Goal: Check status: Check status

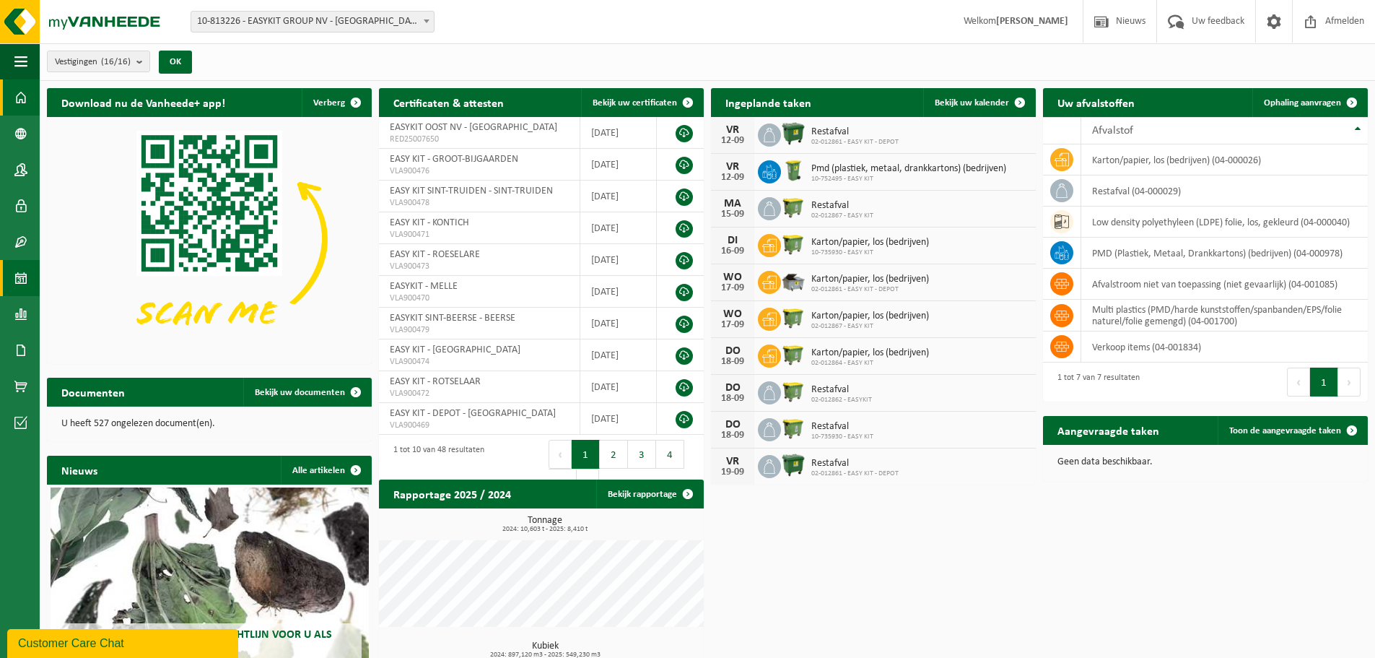
click at [27, 276] on link "Kalender" at bounding box center [20, 278] width 40 height 36
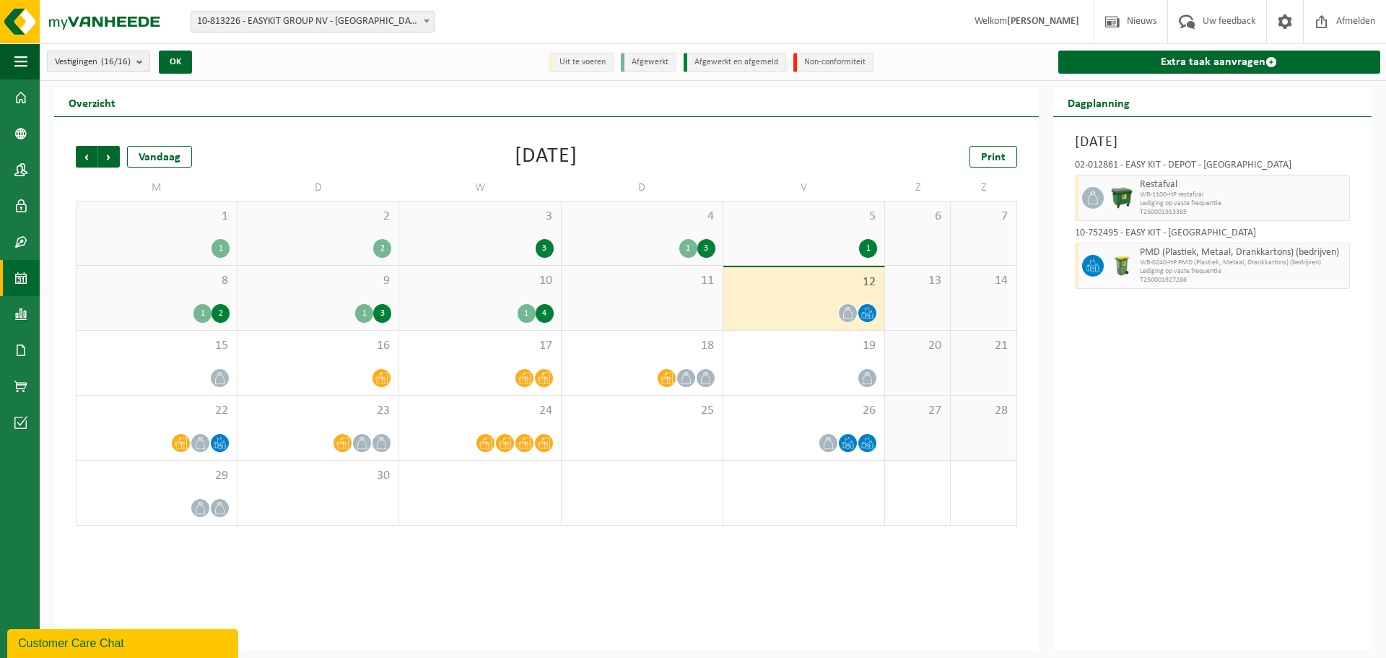
click at [321, 30] on span "10-813226 - EASYKIT GROUP NV - [GEOGRAPHIC_DATA]" at bounding box center [312, 22] width 243 height 20
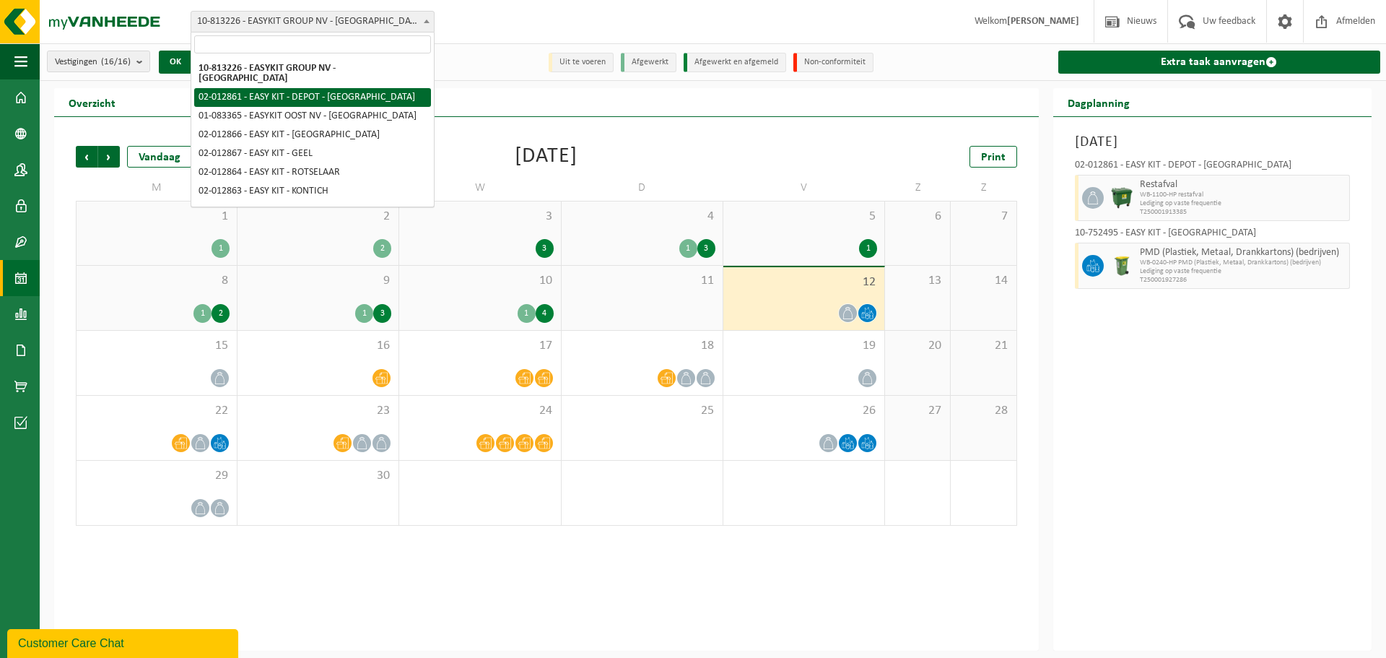
select select "3949"
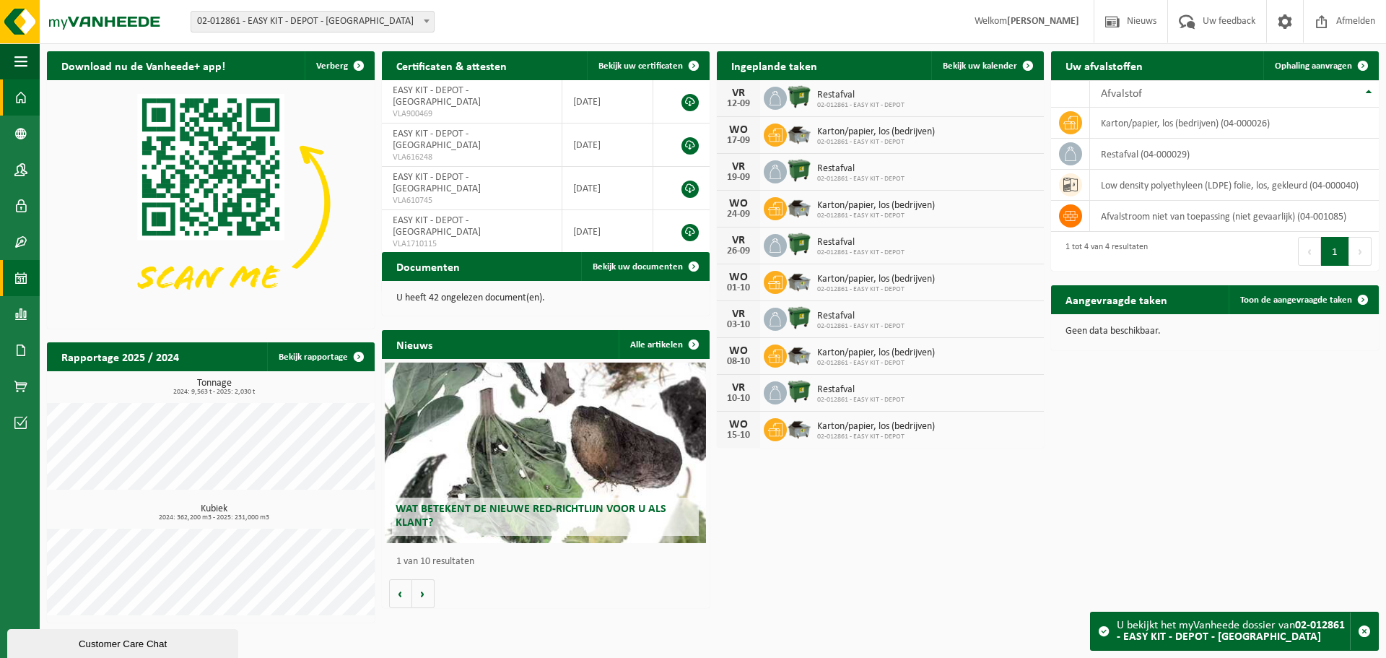
click at [18, 269] on span at bounding box center [20, 278] width 13 height 36
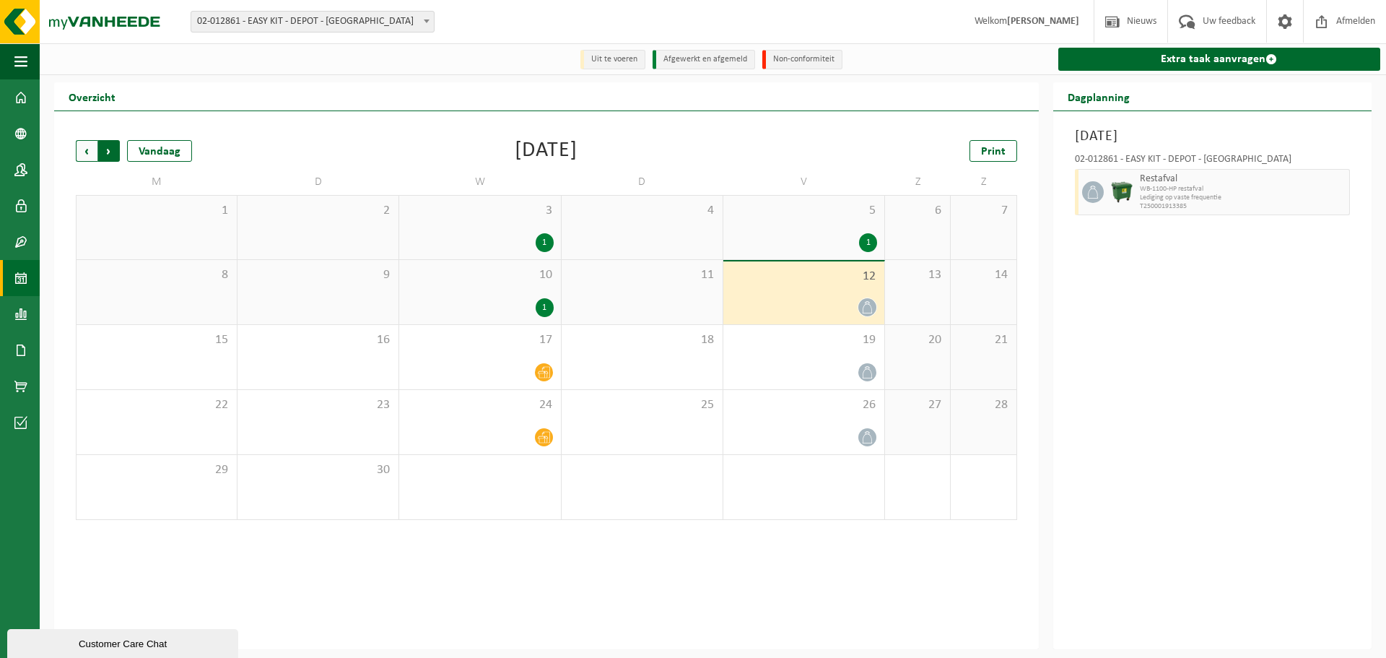
click at [82, 151] on span "Vorige" at bounding box center [87, 151] width 22 height 22
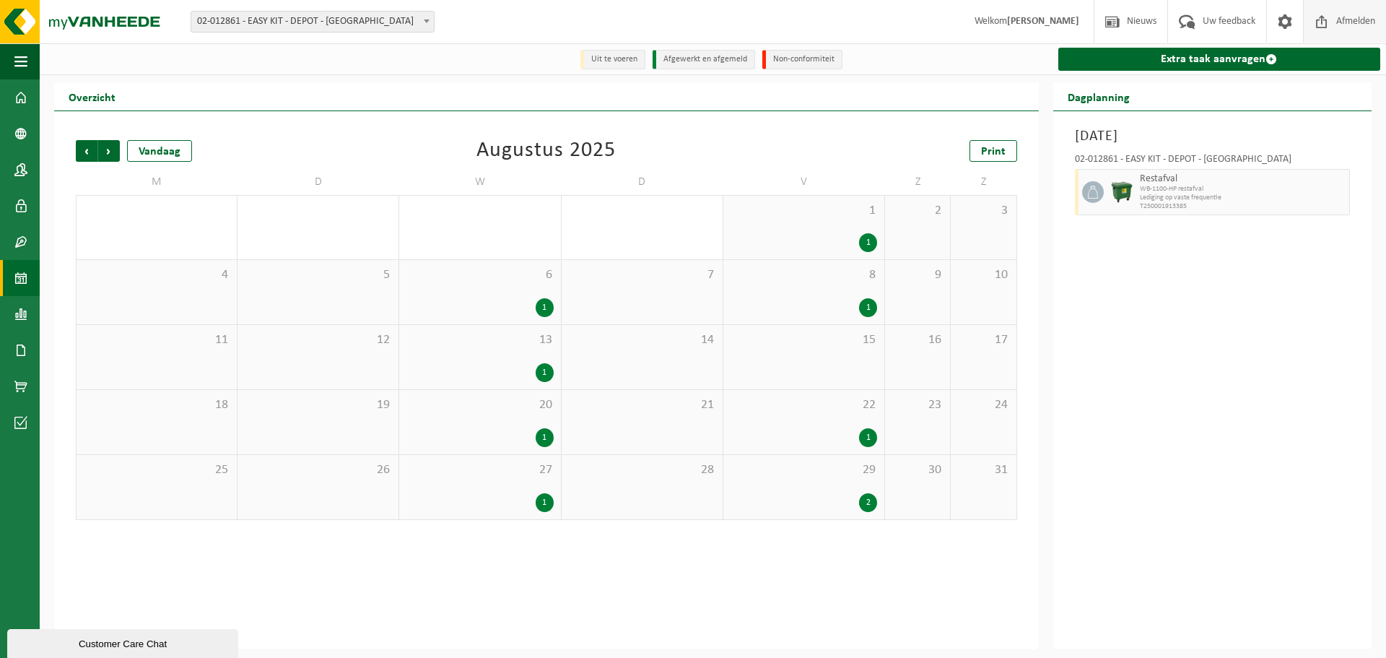
click at [1337, 31] on span "Afmelden" at bounding box center [1355, 21] width 46 height 43
